Goal: Task Accomplishment & Management: Complete application form

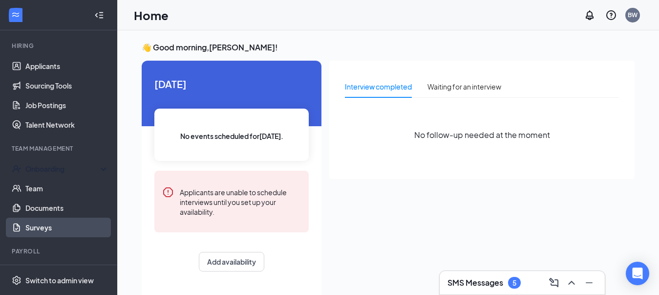
scroll to position [98, 0]
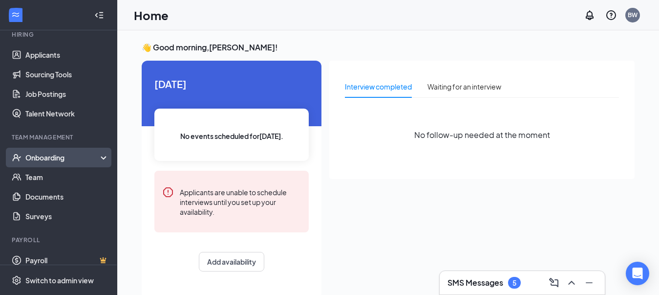
click at [62, 164] on div "Onboarding" at bounding box center [58, 158] width 117 height 20
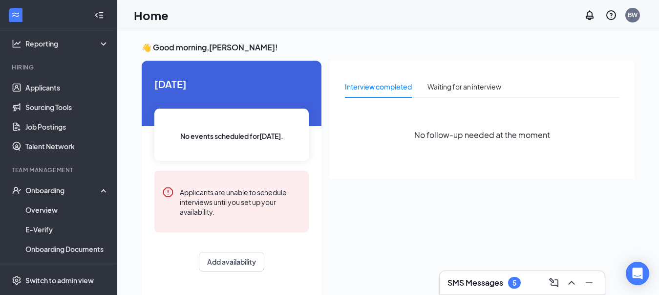
scroll to position [49, 0]
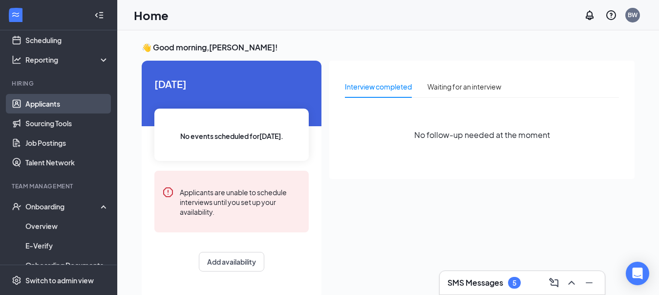
click at [43, 98] on link "Applicants" at bounding box center [67, 104] width 84 height 20
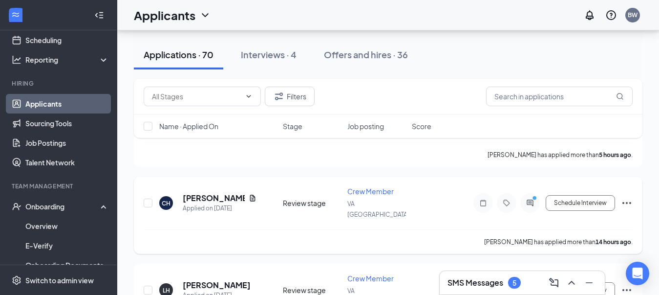
scroll to position [195, 0]
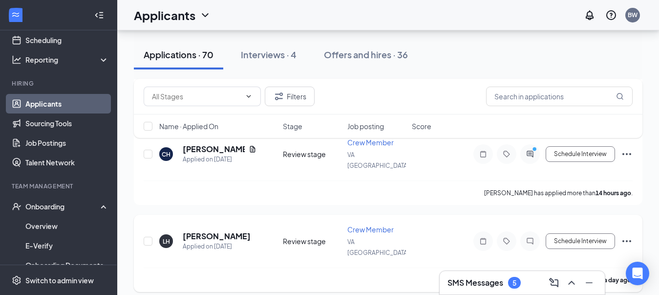
click at [630, 235] on icon "Ellipses" at bounding box center [627, 241] width 12 height 12
click at [558, 237] on p "Mark as hired" at bounding box center [583, 235] width 84 height 10
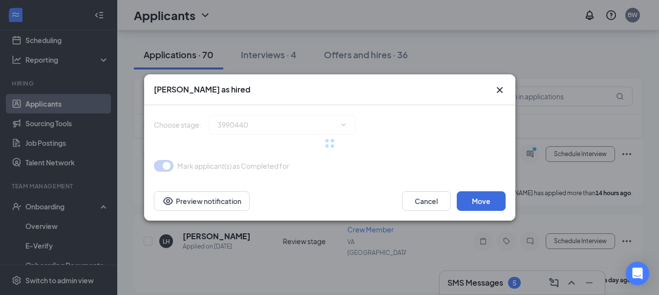
type input "Hiring Complete (final stage)"
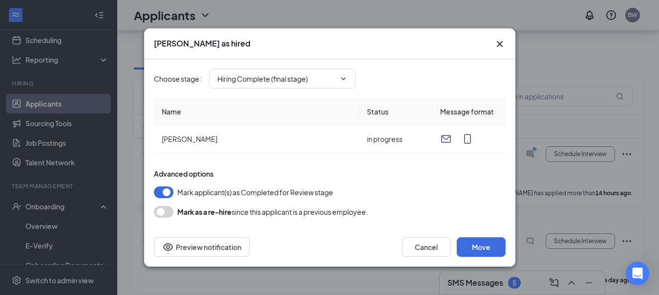
click at [164, 212] on button "button" at bounding box center [164, 212] width 20 height 12
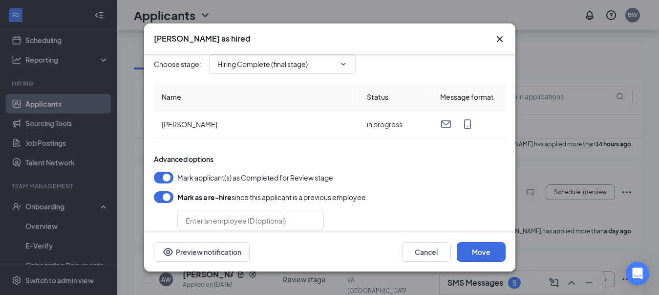
scroll to position [0, 0]
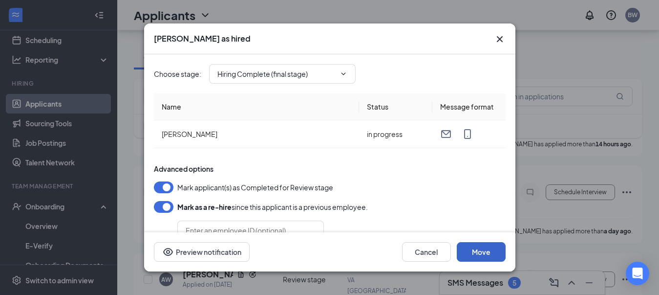
click at [480, 256] on button "Move" at bounding box center [481, 252] width 49 height 20
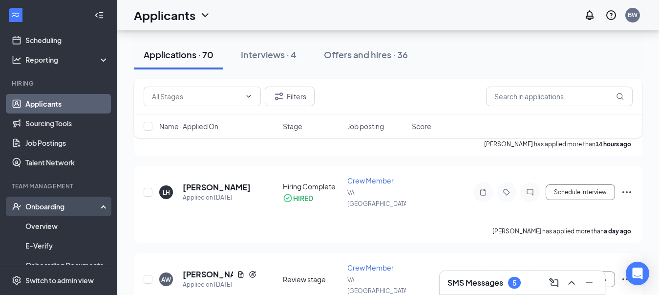
click at [50, 209] on div "Onboarding" at bounding box center [62, 206] width 75 height 10
click at [49, 213] on div "Onboarding" at bounding box center [58, 206] width 117 height 20
click at [43, 228] on link "Overview" at bounding box center [67, 226] width 84 height 20
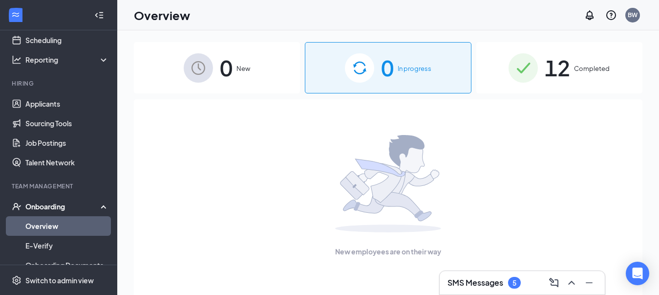
click at [221, 67] on span "0" at bounding box center [226, 68] width 13 height 34
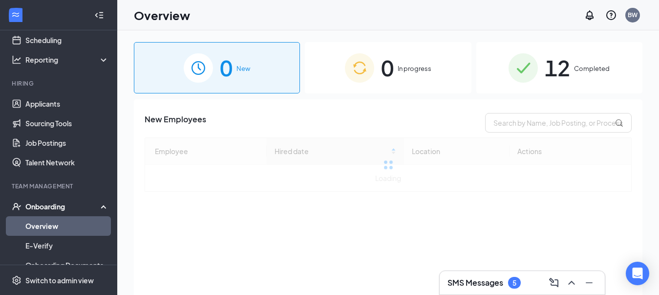
click at [396, 53] on div "0 In progress" at bounding box center [388, 67] width 166 height 51
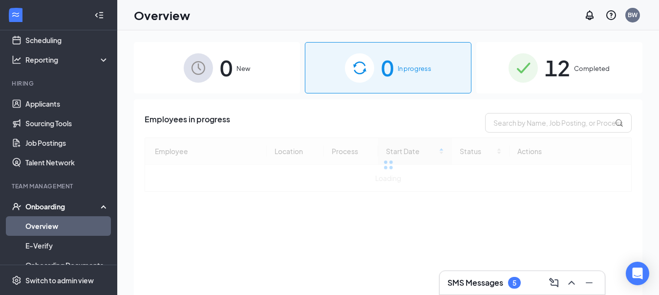
click at [574, 72] on div "12 Completed" at bounding box center [559, 67] width 166 height 51
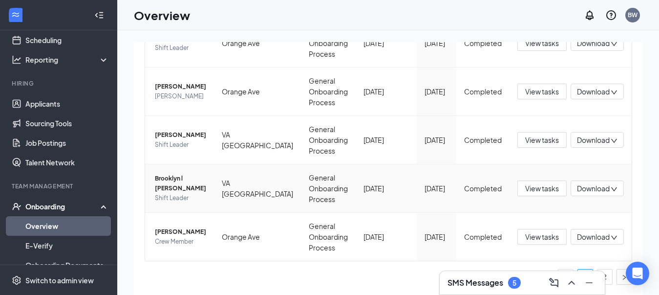
scroll to position [44, 0]
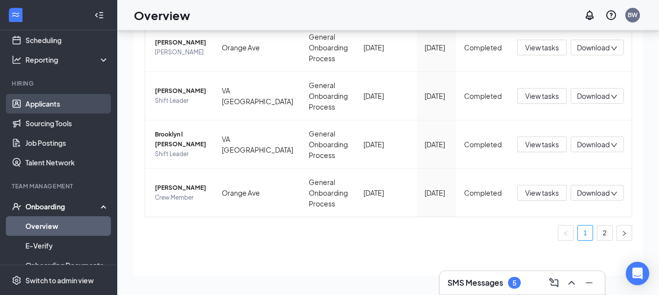
click at [52, 113] on link "Applicants" at bounding box center [67, 104] width 84 height 20
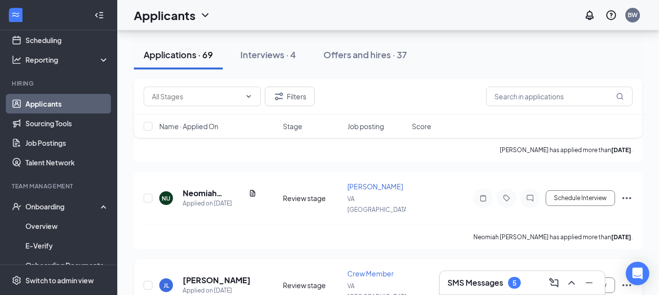
scroll to position [435, 0]
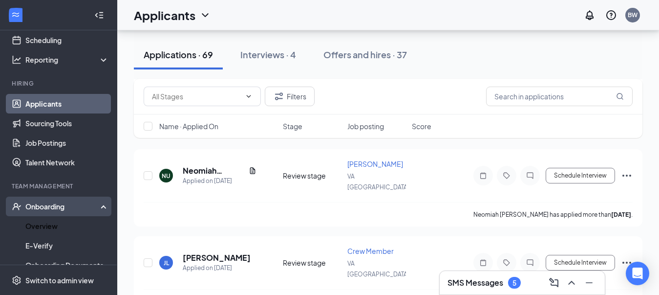
click at [36, 216] on li "Onboarding Overview E-Verify Onboarding Documents Activity log" at bounding box center [58, 245] width 117 height 98
click at [40, 210] on div "Onboarding" at bounding box center [62, 206] width 75 height 10
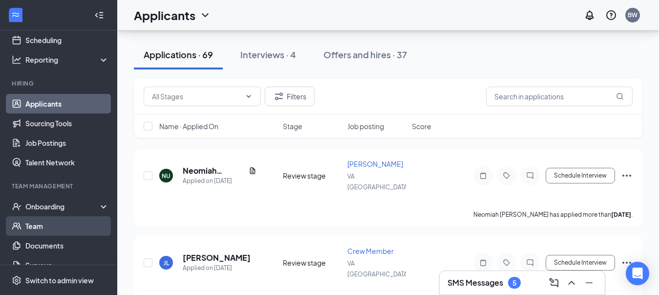
click at [40, 227] on link "Team" at bounding box center [67, 226] width 84 height 20
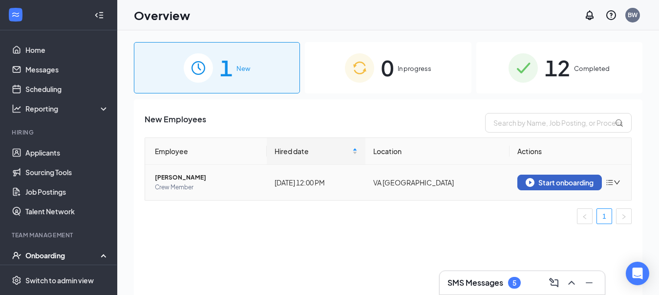
click at [588, 177] on button "Start onboarding" at bounding box center [559, 182] width 84 height 16
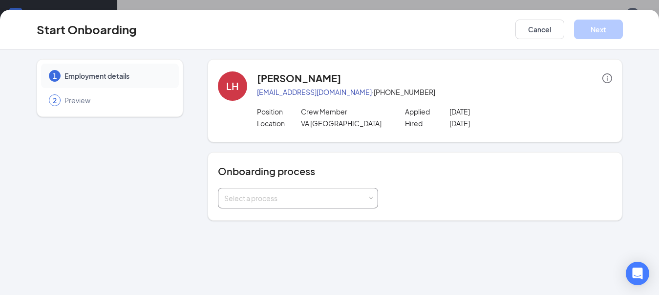
click at [307, 200] on div "Select a process" at bounding box center [295, 198] width 143 height 10
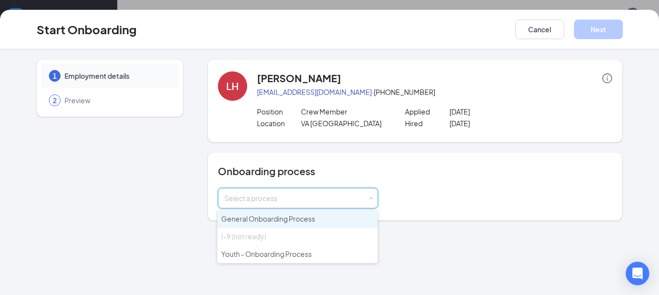
click at [298, 225] on li "General Onboarding Process" at bounding box center [297, 219] width 160 height 18
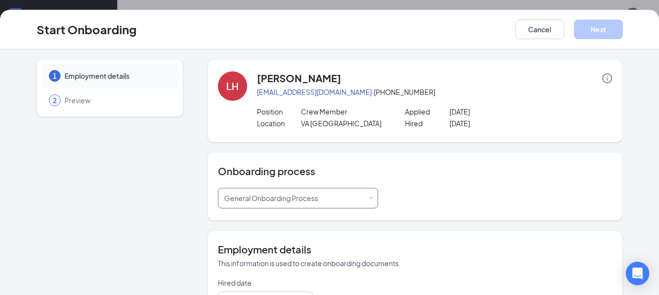
scroll to position [98, 0]
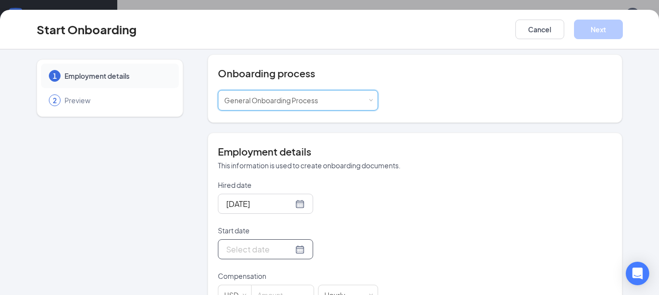
click at [286, 249] on div at bounding box center [265, 249] width 79 height 12
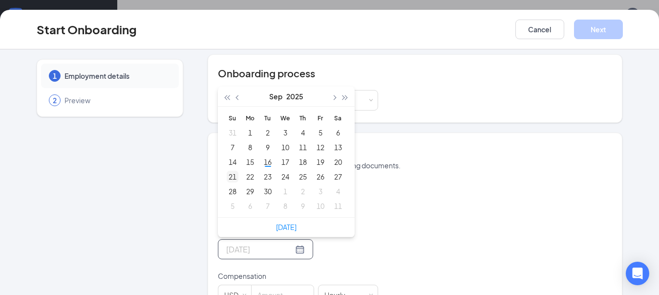
type input "[DATE]"
click at [227, 177] on div "21" at bounding box center [233, 176] width 12 height 12
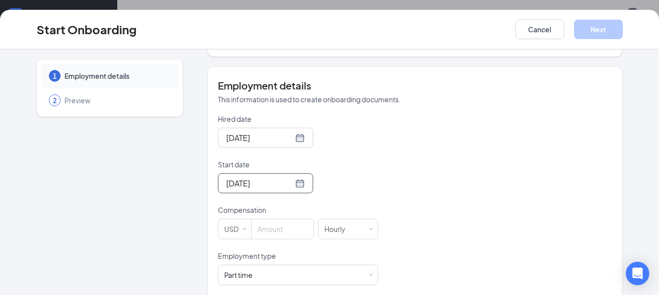
scroll to position [222, 0]
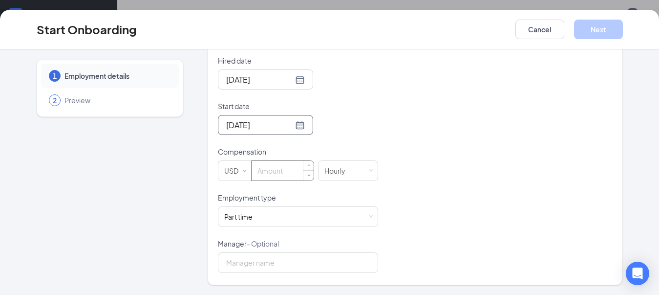
click at [266, 172] on input at bounding box center [283, 171] width 62 height 20
type input "14.5"
click at [272, 211] on div "Part time Works less than 30 hours per week and is reasonably expected to work" at bounding box center [298, 217] width 148 height 20
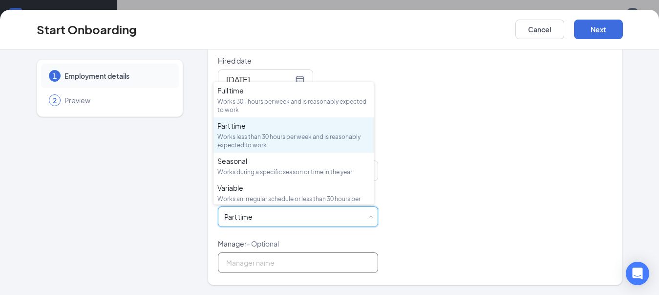
click at [283, 265] on input "Manager - Optional" at bounding box center [298, 262] width 160 height 21
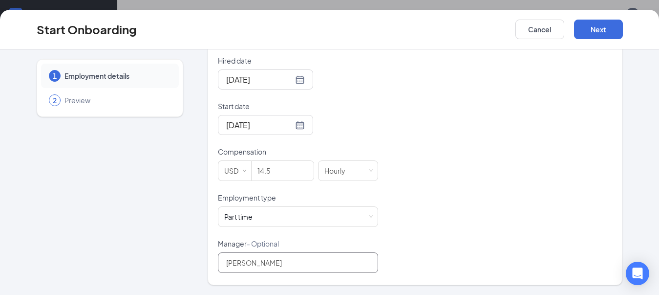
scroll to position [44, 0]
type input "[PERSON_NAME]"
click at [605, 31] on button "Next" at bounding box center [598, 30] width 49 height 20
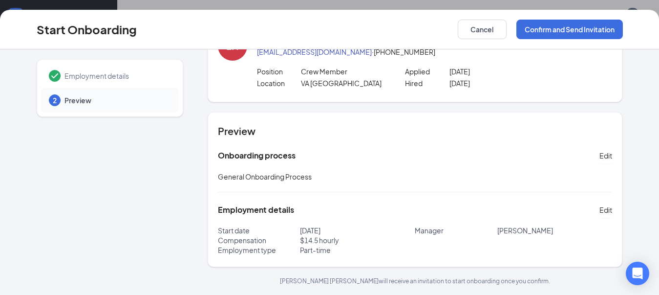
scroll to position [0, 0]
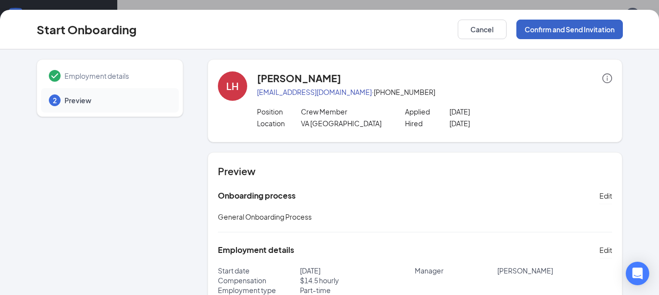
click at [582, 30] on button "Confirm and Send Invitation" at bounding box center [569, 30] width 106 height 20
